Goal: Use online tool/utility: Utilize a website feature to perform a specific function

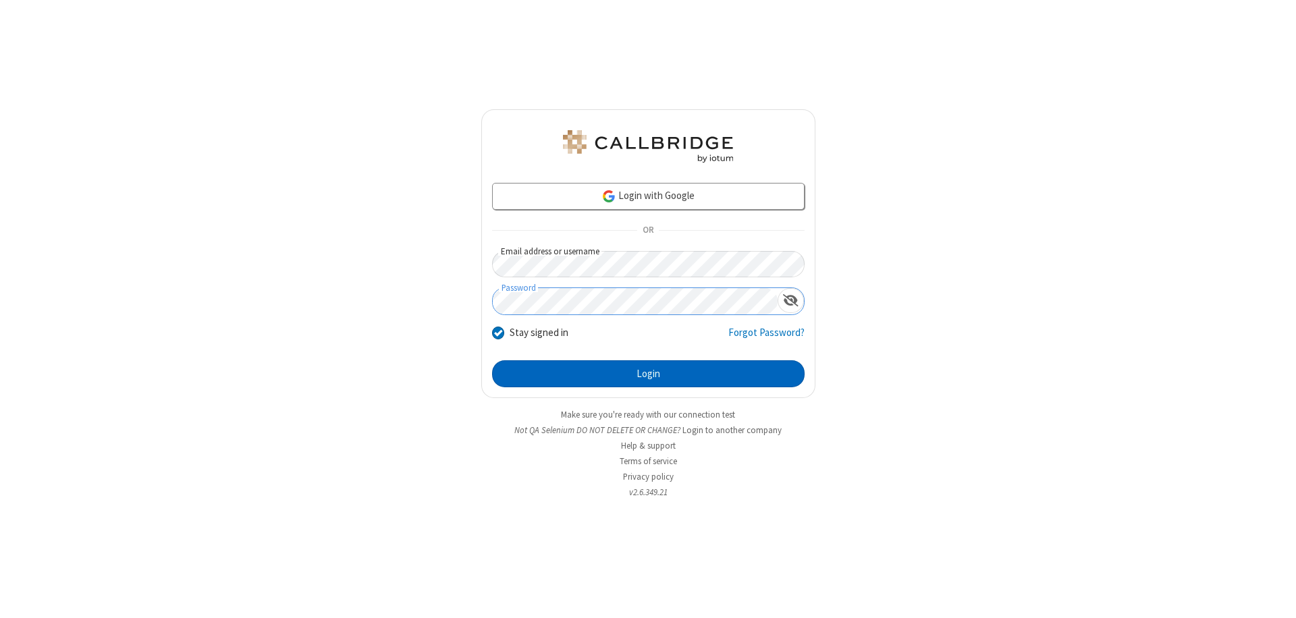
click at [648, 374] on button "Login" at bounding box center [648, 373] width 312 height 27
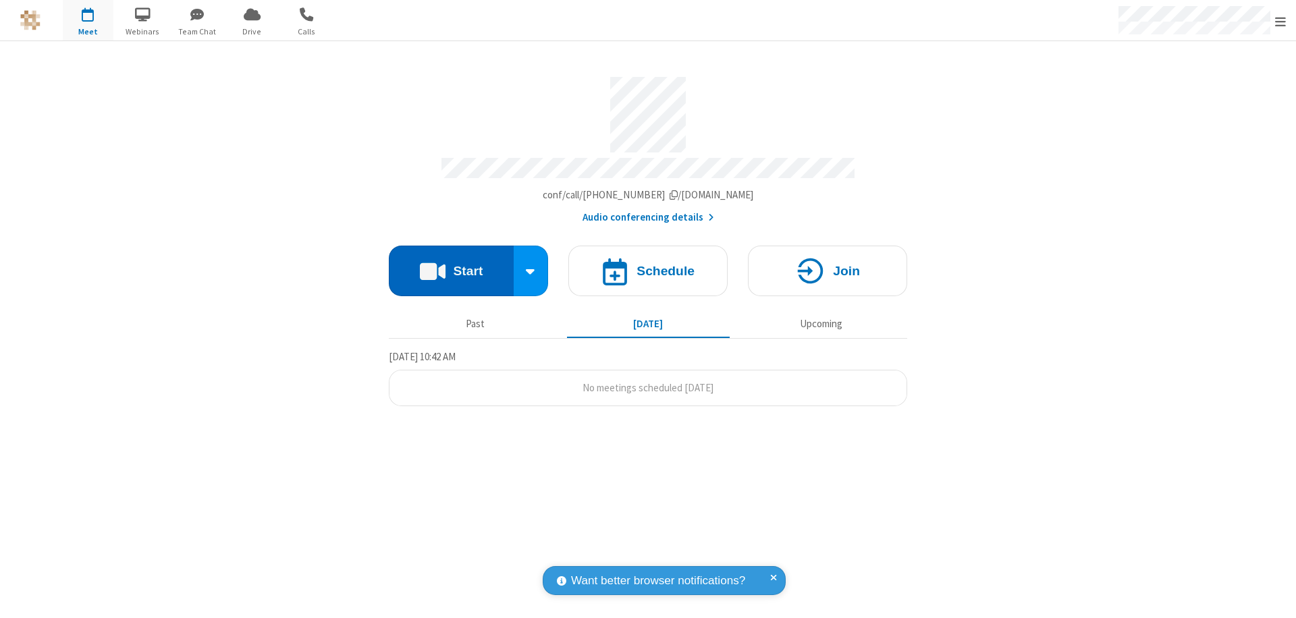
click at [451, 265] on button "Start" at bounding box center [451, 271] width 125 height 51
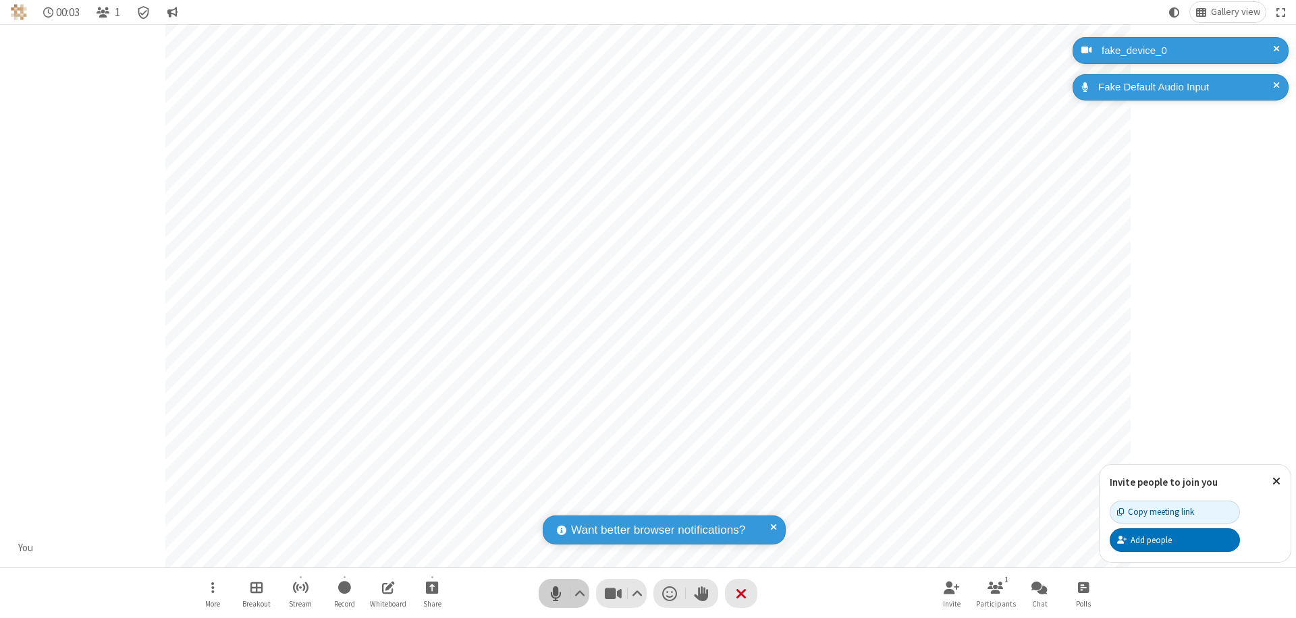
click at [555, 593] on span "Mute (⌘+Shift+A)" at bounding box center [555, 594] width 20 height 20
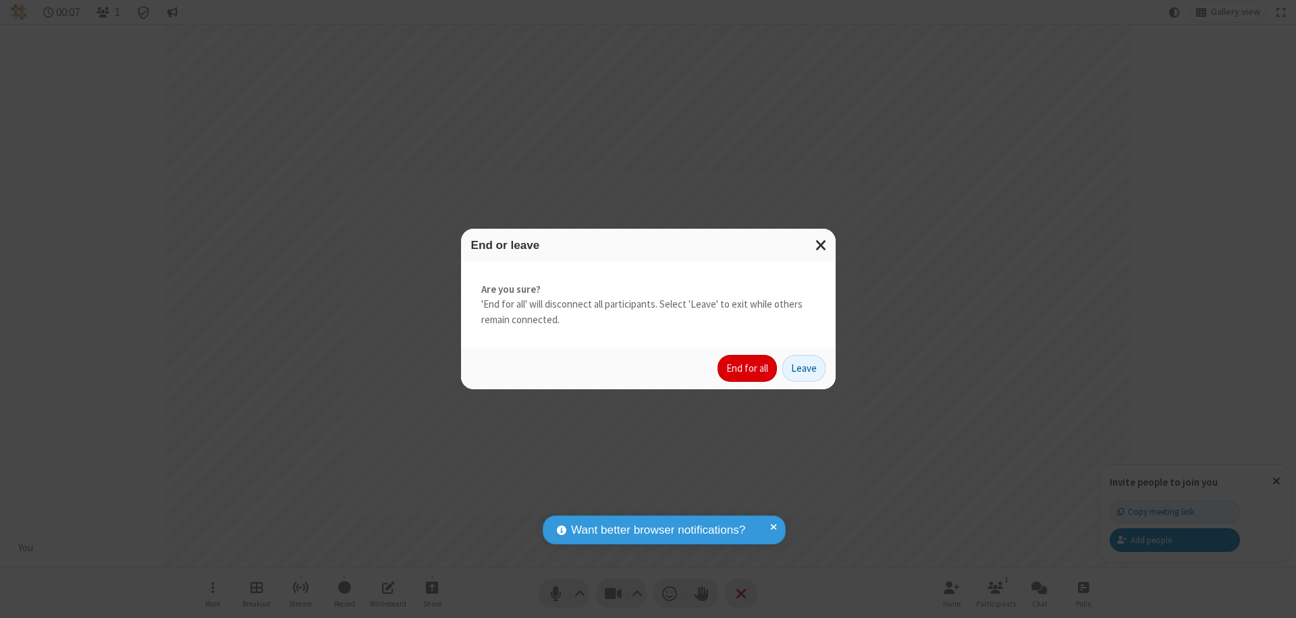
click at [748, 368] on button "End for all" at bounding box center [746, 368] width 59 height 27
